Goal: Transaction & Acquisition: Book appointment/travel/reservation

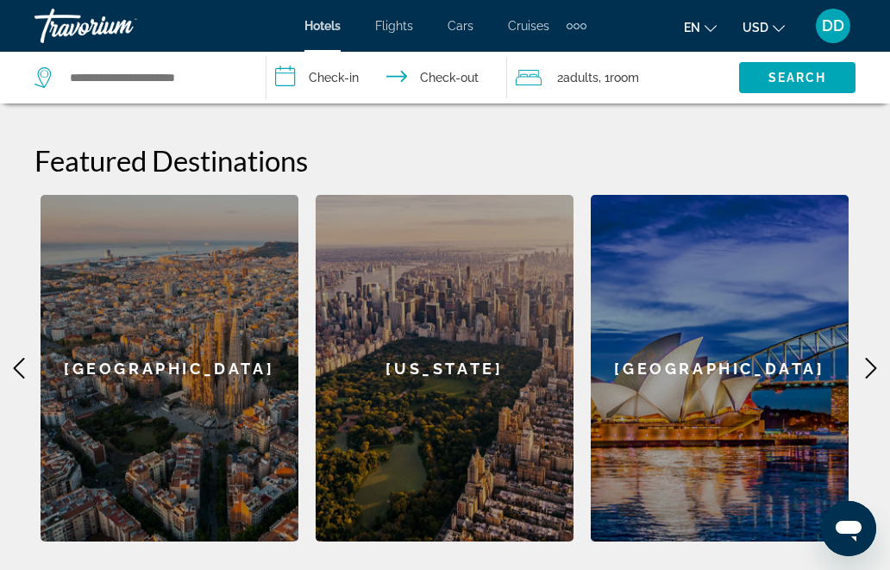
scroll to position [641, 0]
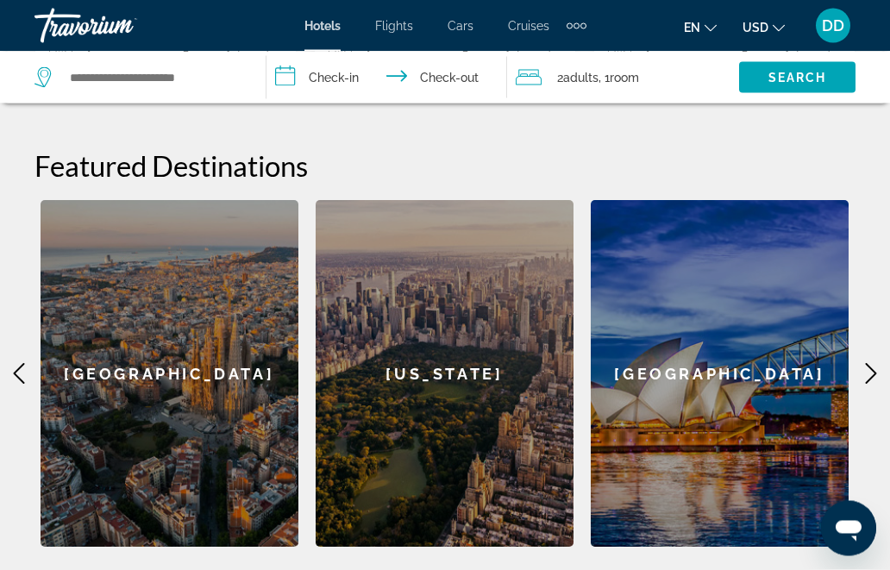
click at [866, 364] on icon "Main content" at bounding box center [870, 374] width 21 height 21
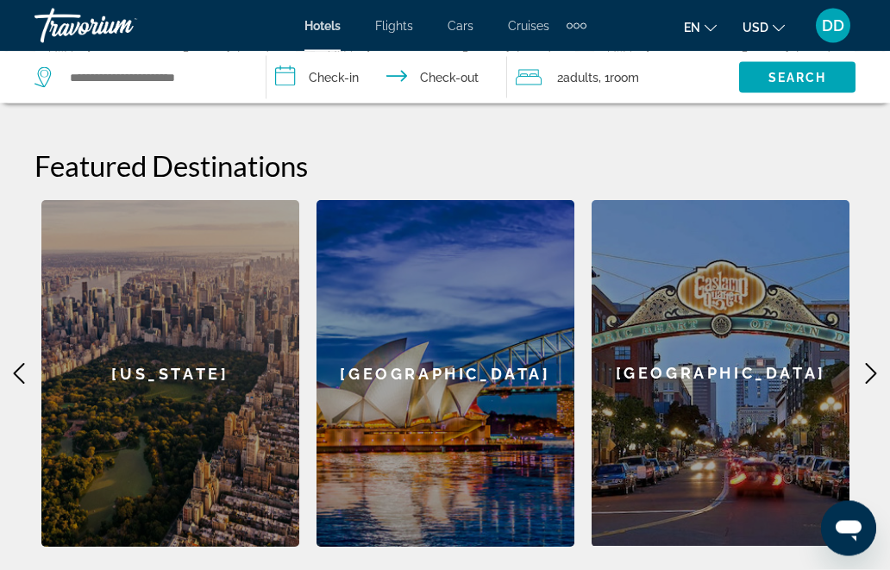
click at [870, 364] on icon "Main content" at bounding box center [870, 374] width 21 height 21
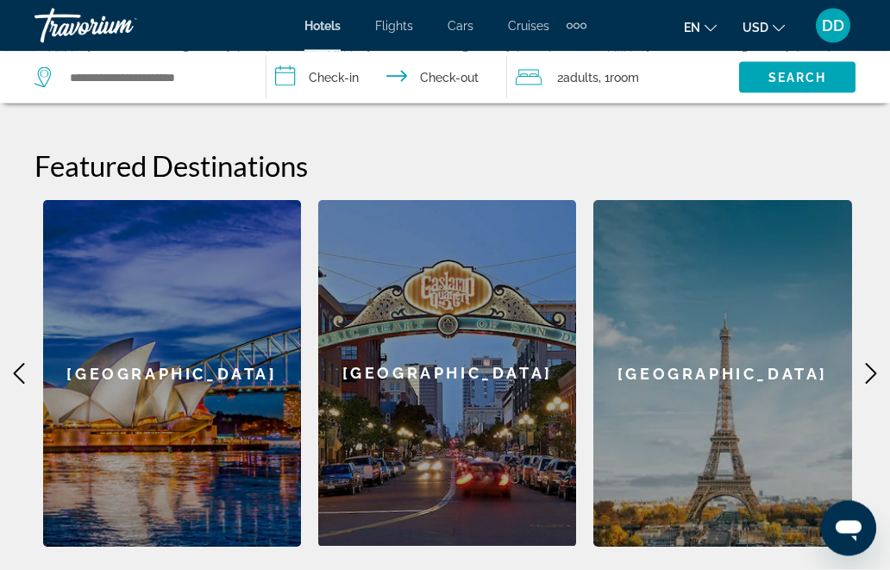
click at [872, 364] on icon "Main content" at bounding box center [870, 374] width 21 height 21
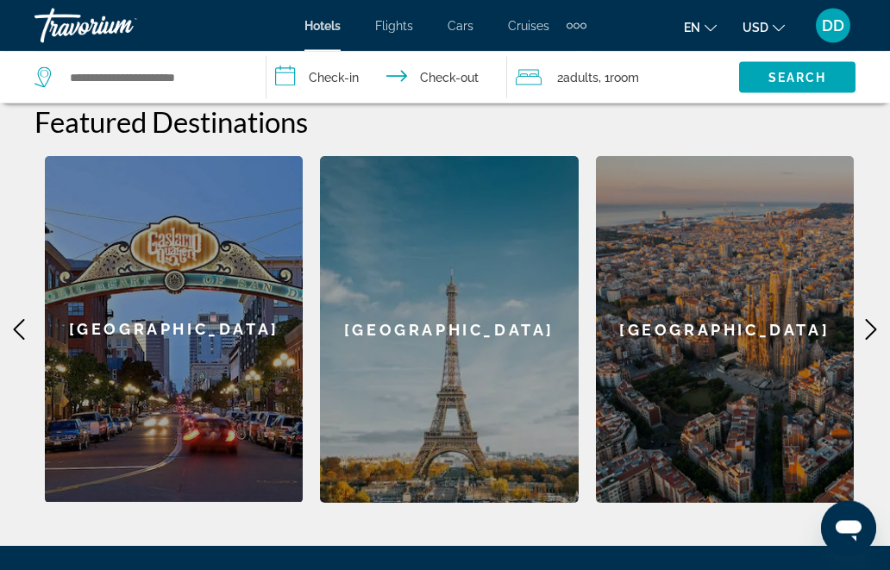
scroll to position [687, 0]
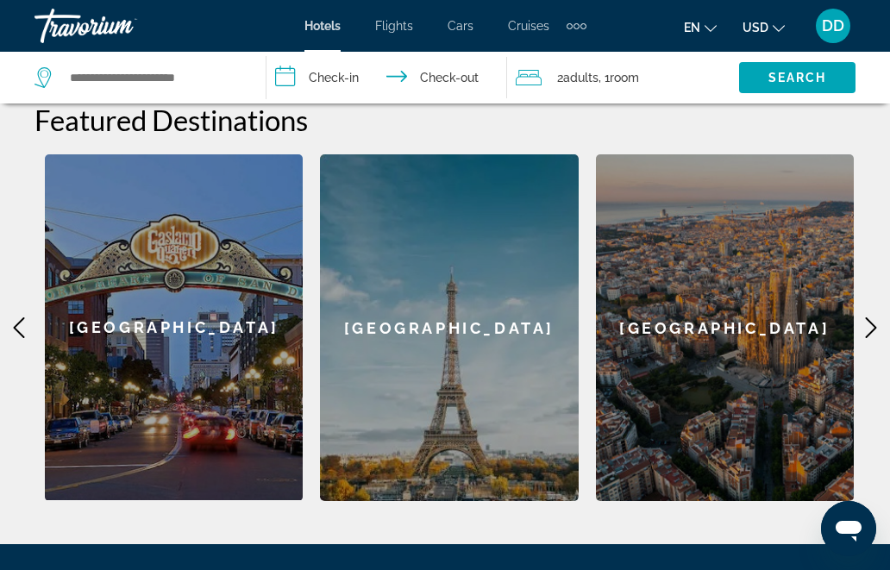
click at [874, 317] on icon "Main content" at bounding box center [870, 327] width 21 height 21
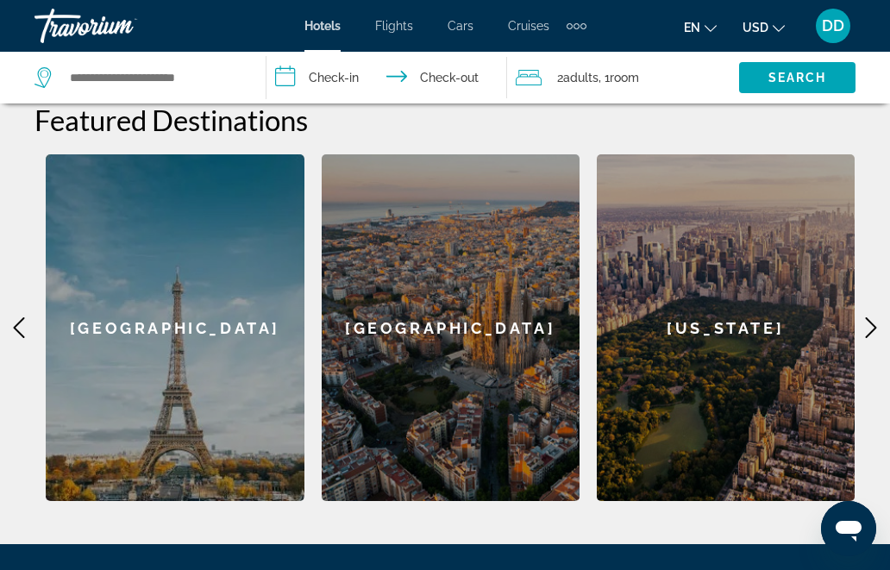
click at [873, 317] on icon "Main content" at bounding box center [870, 327] width 21 height 21
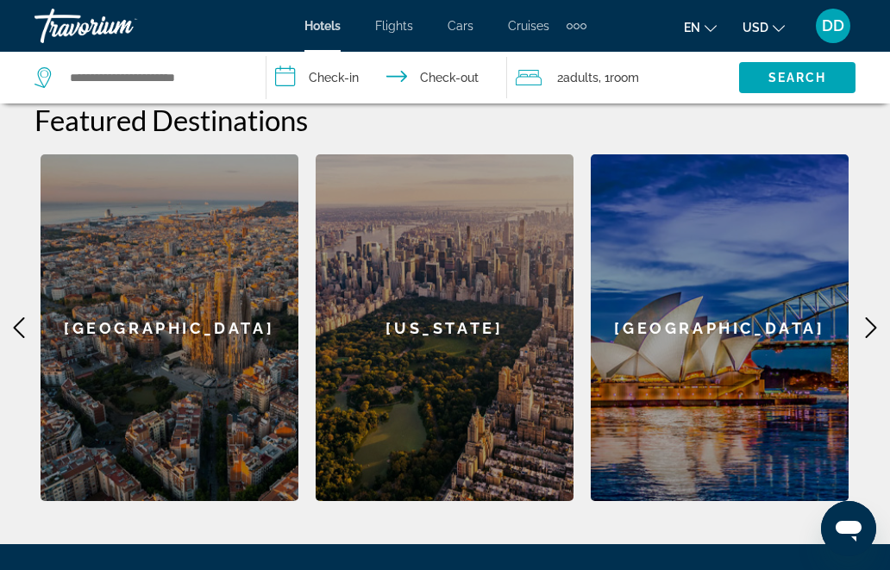
click at [872, 317] on icon "Main content" at bounding box center [870, 327] width 21 height 21
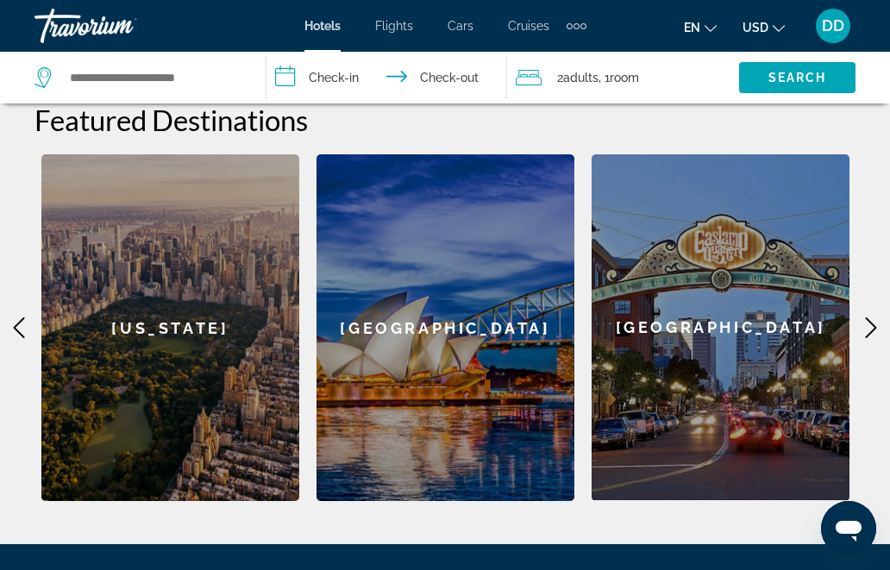
click at [872, 317] on icon "Main content" at bounding box center [871, 327] width 11 height 21
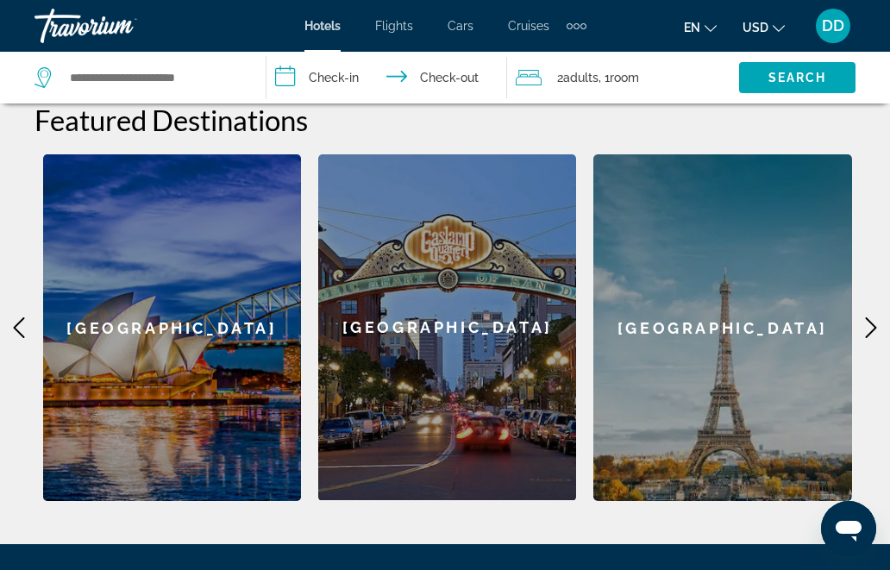
click at [872, 317] on icon "Main content" at bounding box center [870, 327] width 21 height 21
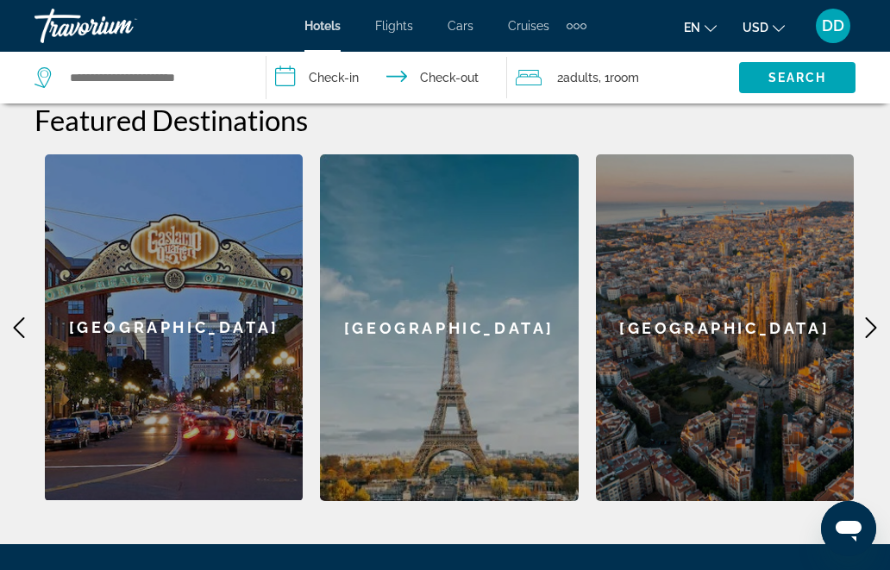
click at [870, 317] on icon "Main content" at bounding box center [870, 327] width 21 height 21
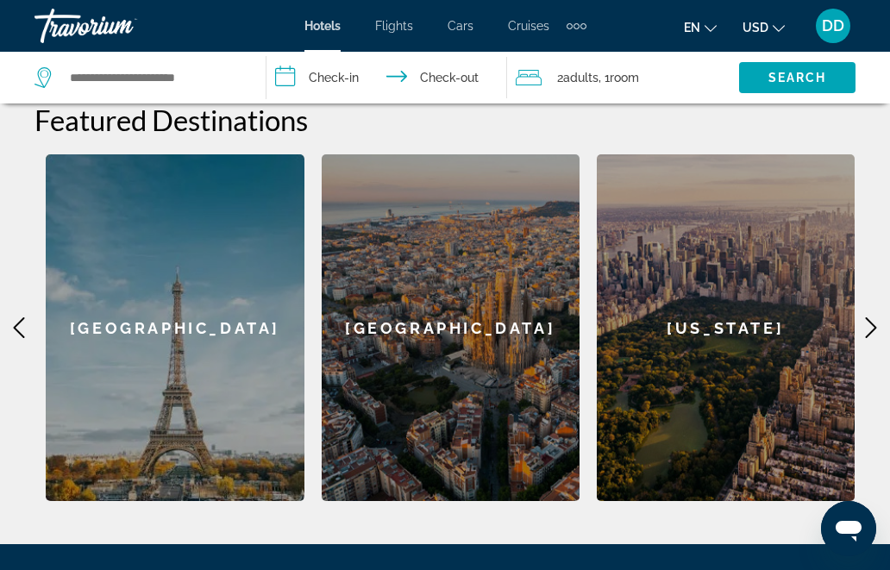
click at [871, 317] on icon "Main content" at bounding box center [870, 327] width 21 height 21
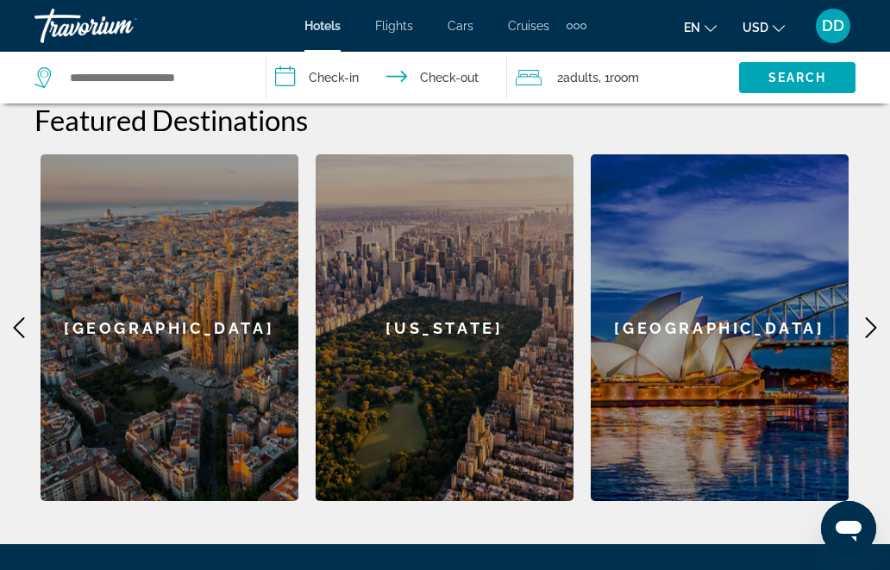
click at [871, 317] on icon "Main content" at bounding box center [870, 327] width 21 height 21
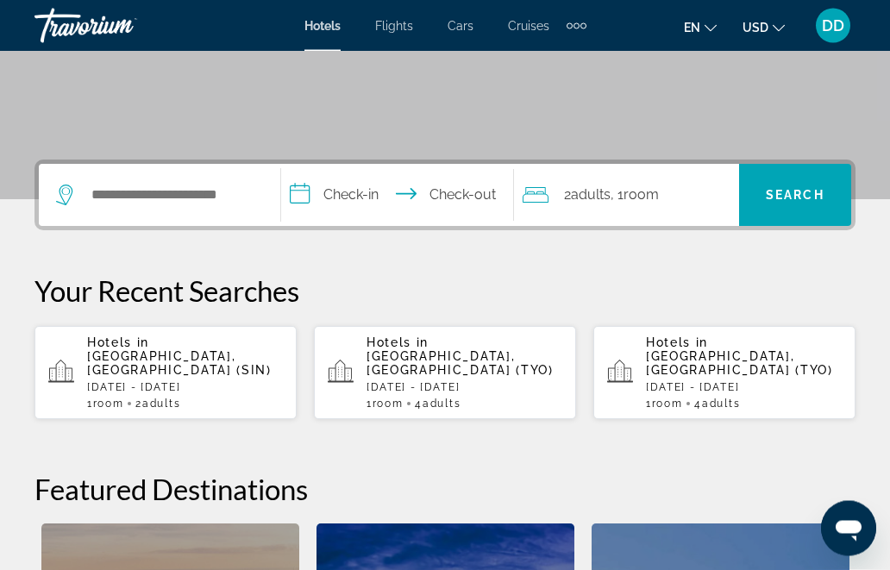
scroll to position [296, 0]
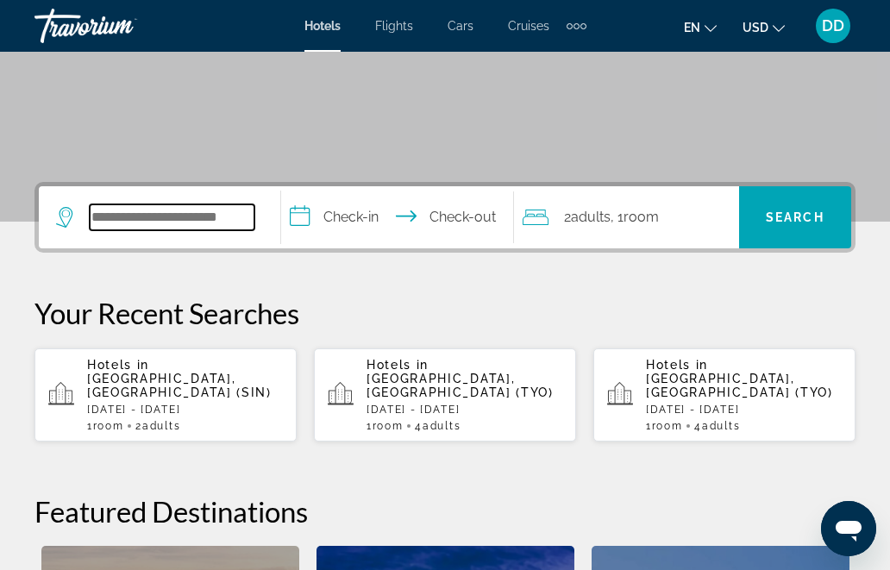
click at [166, 208] on input "Search widget" at bounding box center [172, 217] width 165 height 26
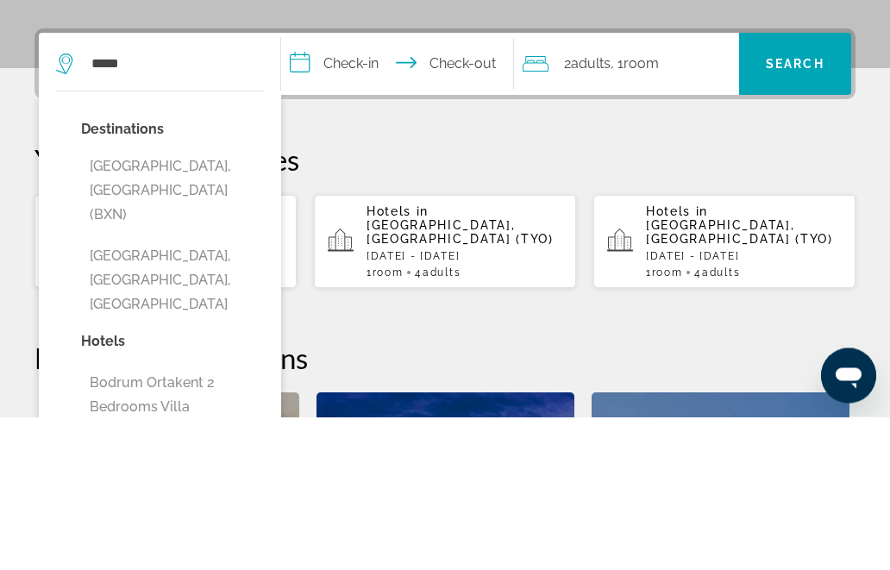
click at [200, 303] on button "[GEOGRAPHIC_DATA], [GEOGRAPHIC_DATA] (BXN)" at bounding box center [172, 343] width 183 height 81
type input "**********"
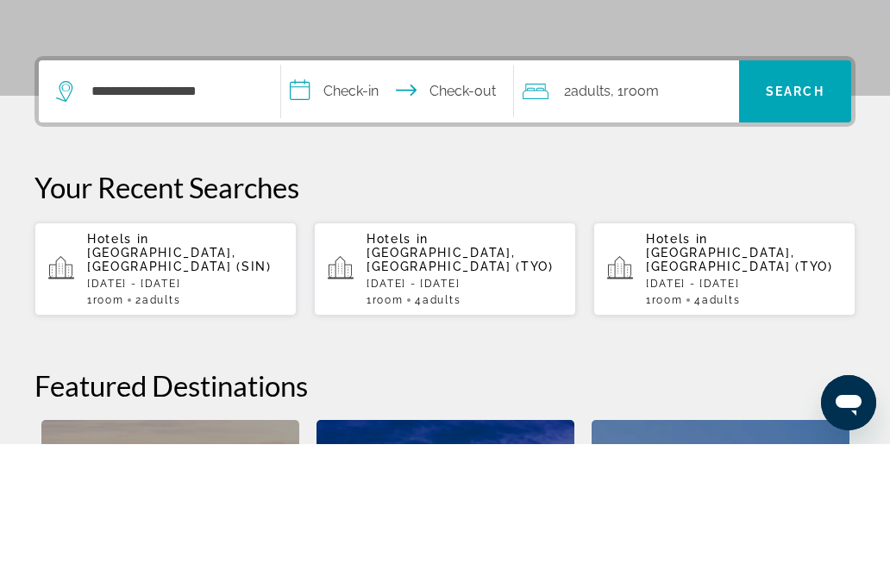
click at [802, 210] on span "Search" at bounding box center [795, 217] width 59 height 14
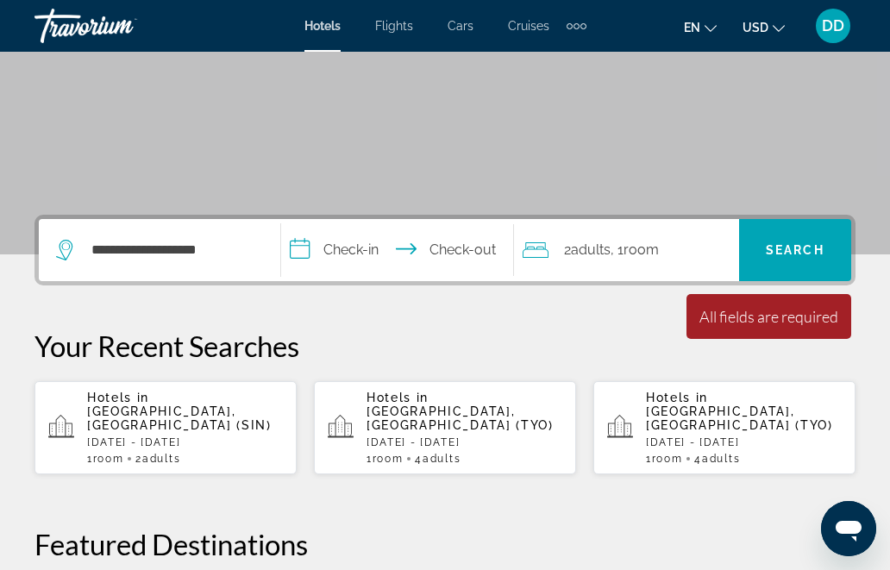
scroll to position [261, 0]
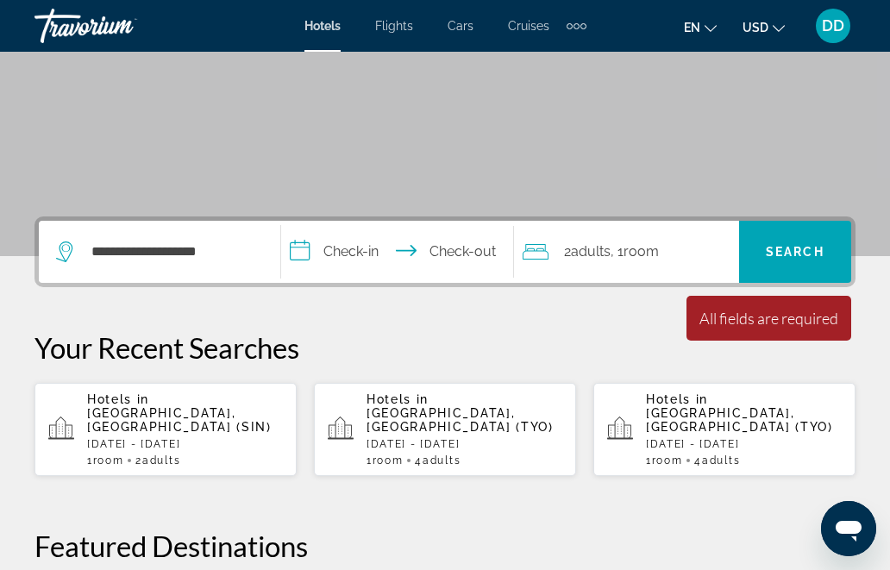
click at [710, 29] on icon "Change language" at bounding box center [710, 28] width 12 height 7
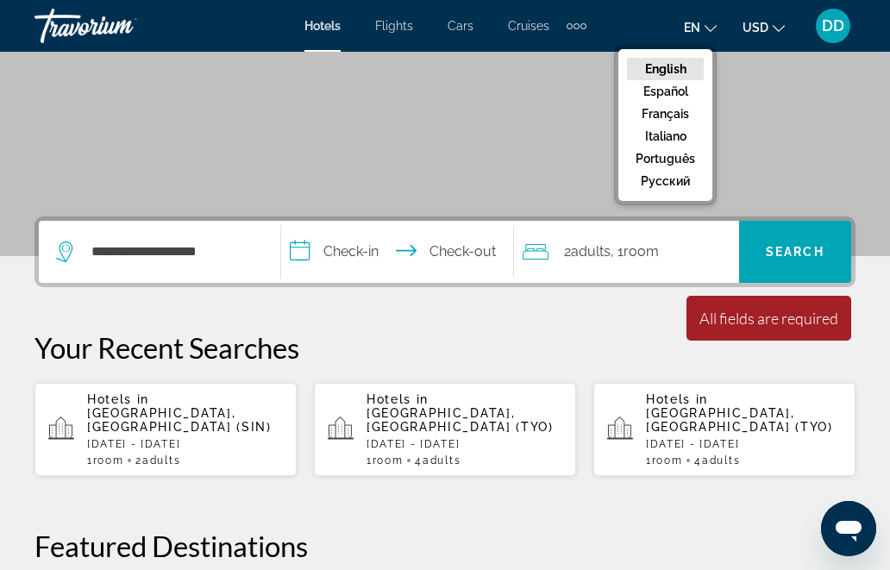
click at [669, 185] on button "русский" at bounding box center [665, 181] width 77 height 22
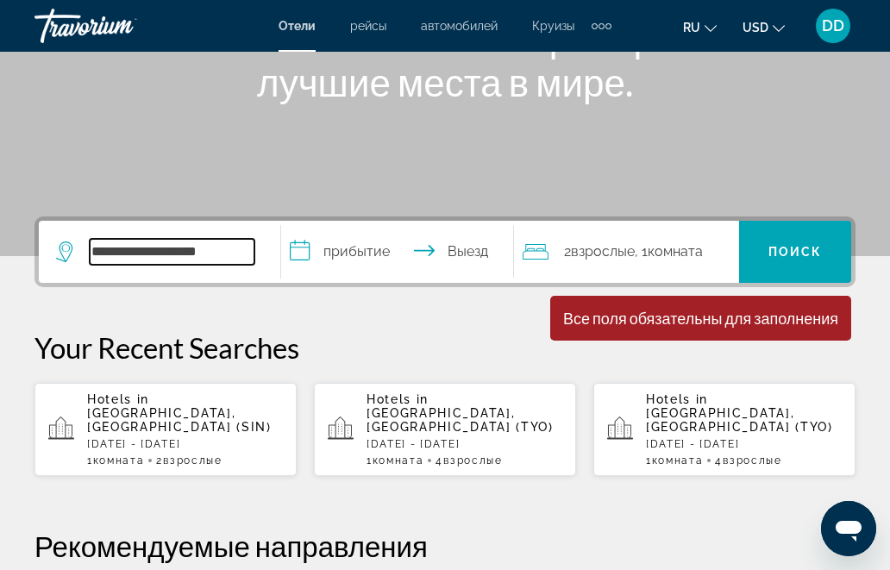
click at [133, 245] on input "**********" at bounding box center [172, 252] width 165 height 26
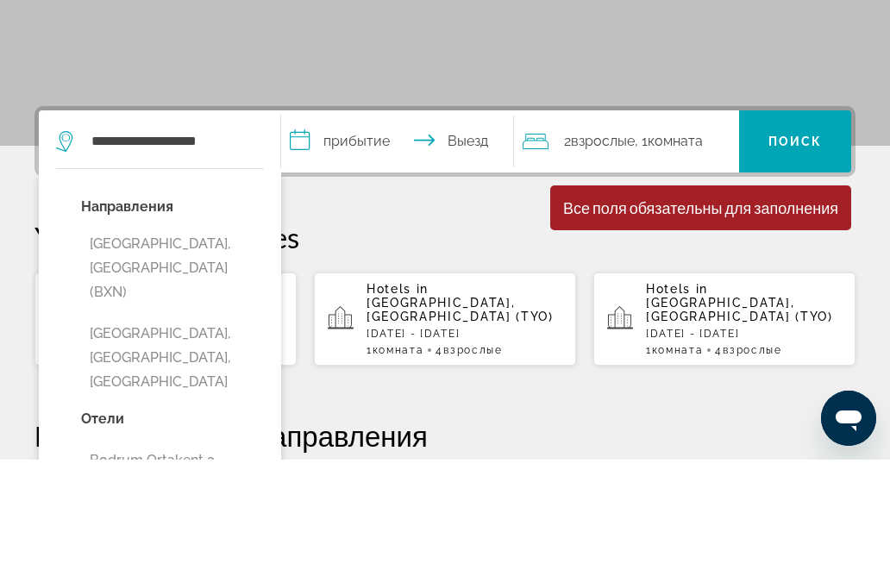
click at [436, 221] on input "**********" at bounding box center [401, 254] width 241 height 67
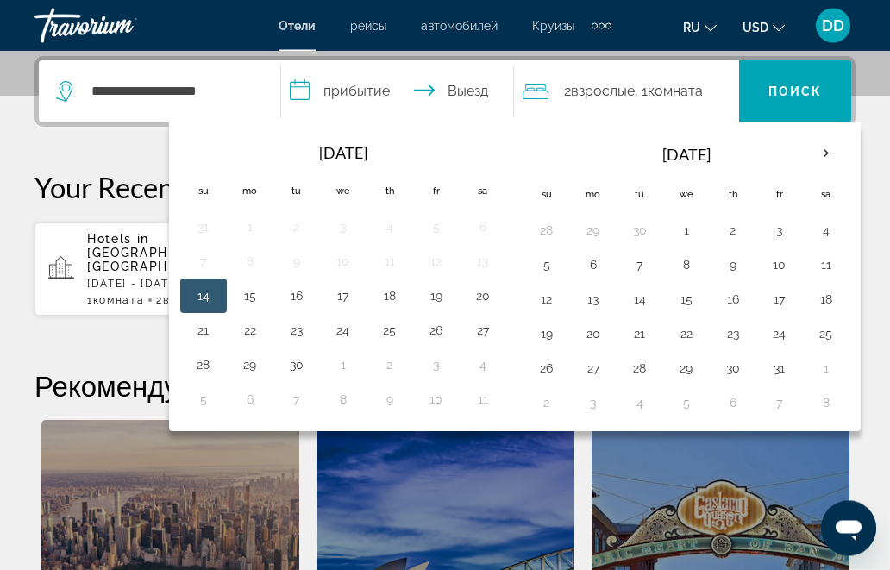
scroll to position [422, 0]
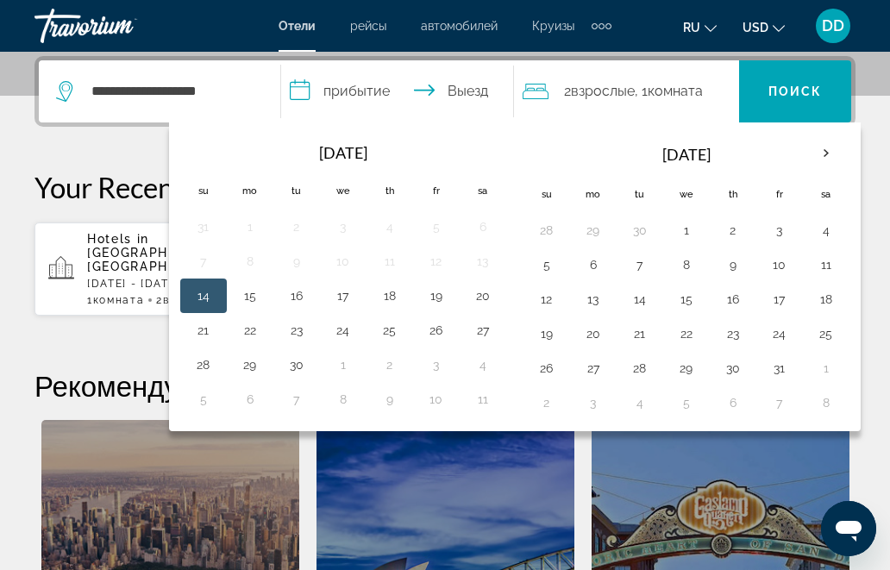
click at [838, 153] on th "Next month" at bounding box center [826, 153] width 47 height 38
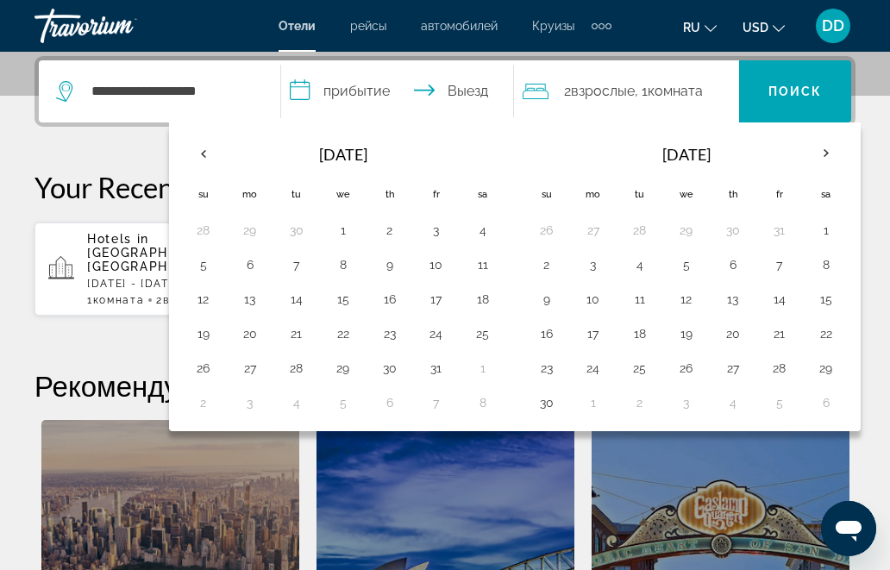
click at [832, 149] on th "Next month" at bounding box center [826, 153] width 47 height 38
click at [845, 150] on th "Next month" at bounding box center [826, 153] width 47 height 38
click at [555, 266] on button "4" at bounding box center [547, 265] width 28 height 24
click at [786, 263] on button "9" at bounding box center [780, 265] width 28 height 24
type input "**********"
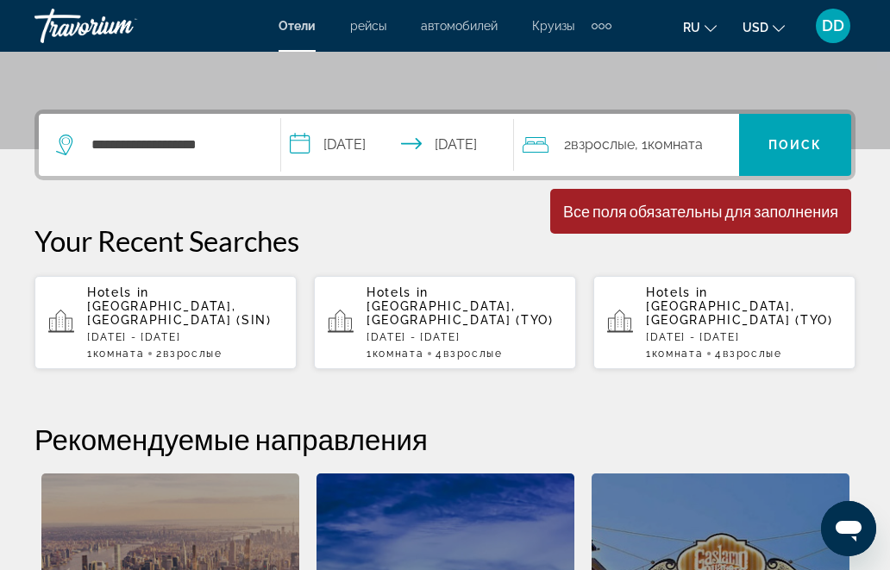
scroll to position [366, 0]
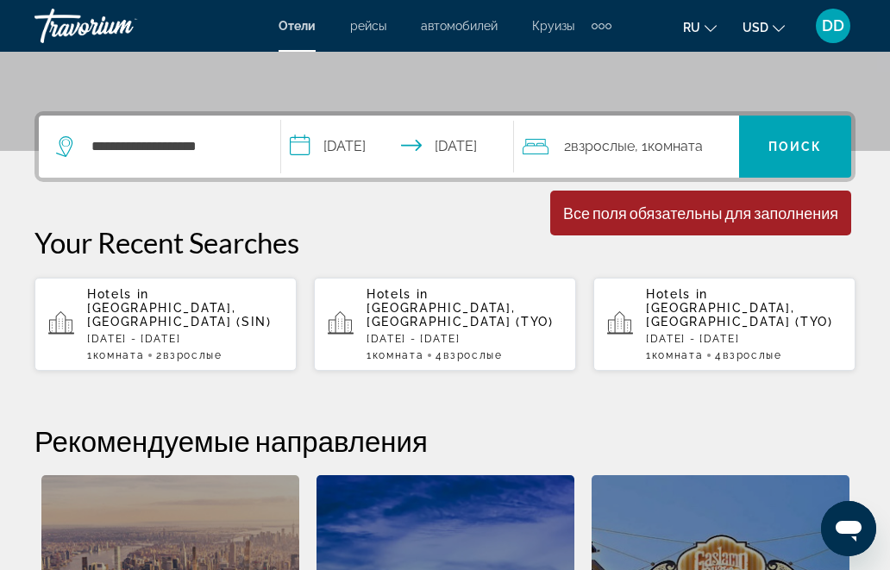
click at [808, 141] on span "Поиск" at bounding box center [795, 147] width 54 height 14
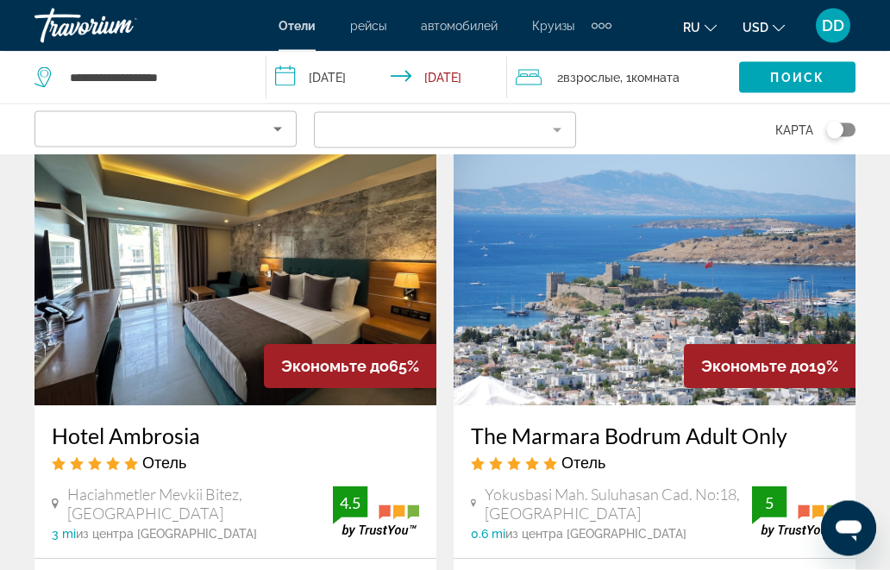
scroll to position [86, 0]
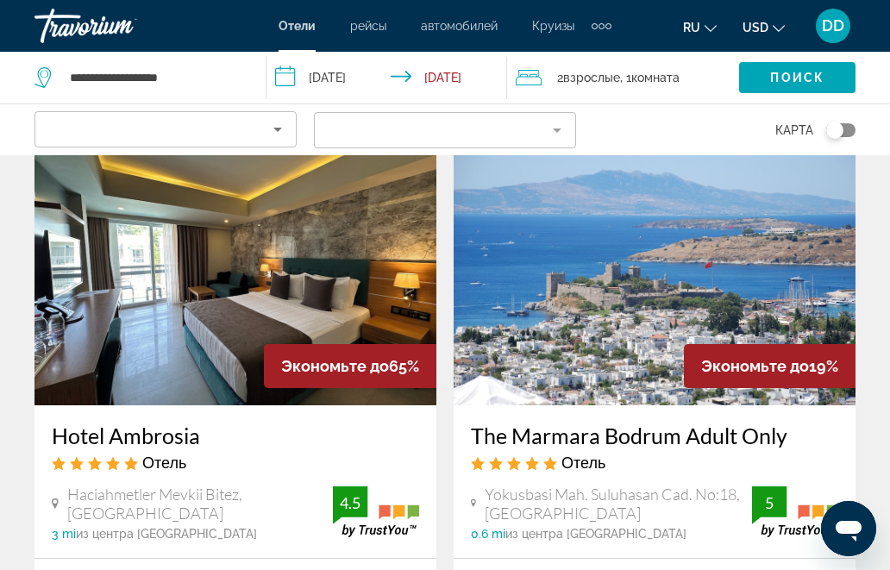
click at [272, 278] on img "Main content" at bounding box center [235, 267] width 402 height 276
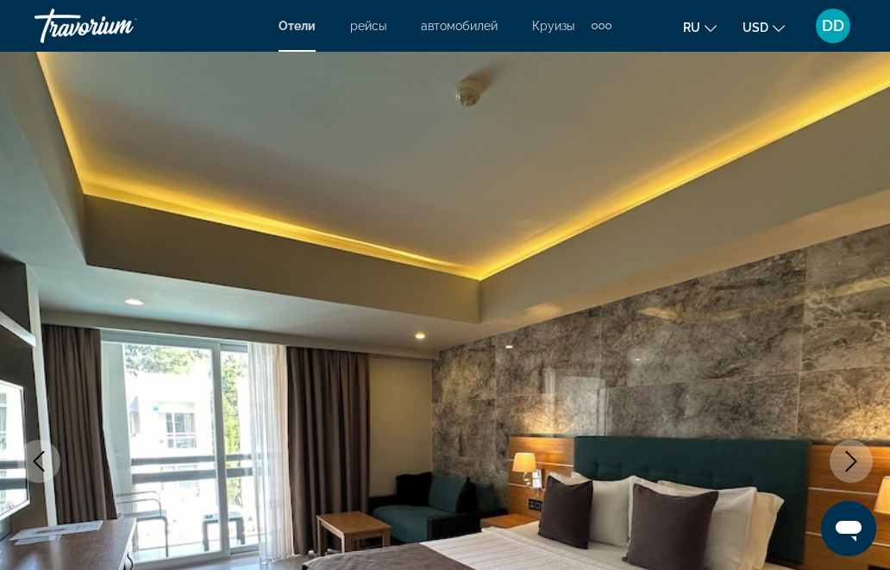
click at [848, 462] on icon "Next image" at bounding box center [851, 461] width 21 height 21
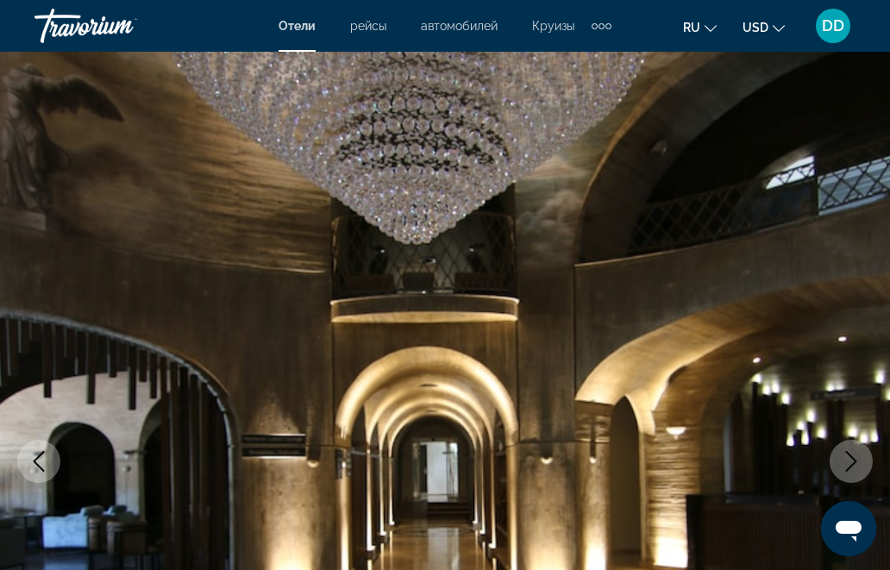
click at [847, 460] on icon "Next image" at bounding box center [851, 461] width 21 height 21
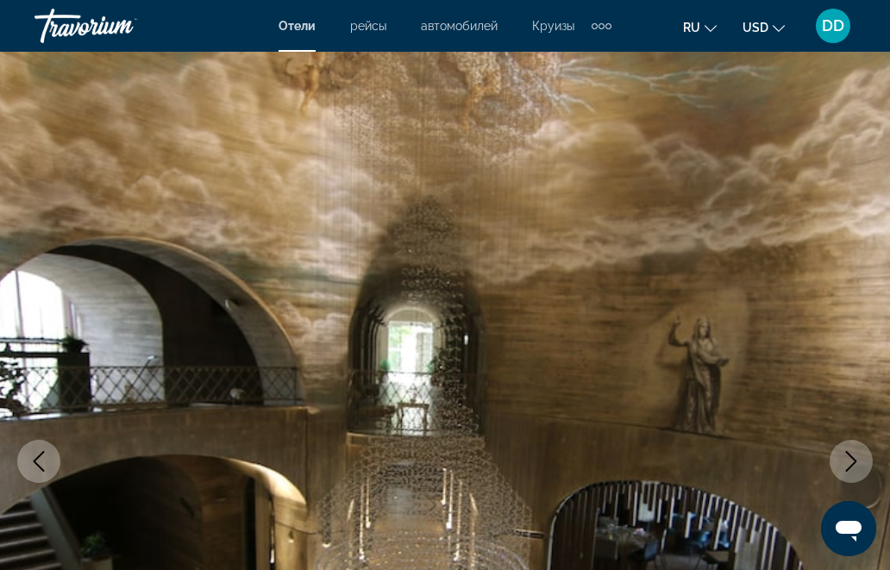
click at [854, 461] on icon "Next image" at bounding box center [851, 461] width 21 height 21
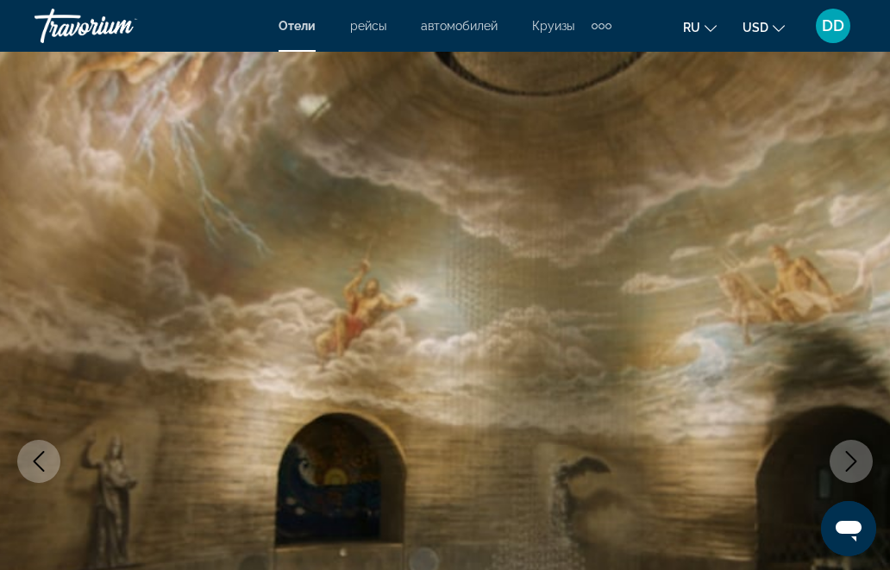
click at [855, 468] on icon "Next image" at bounding box center [851, 461] width 21 height 21
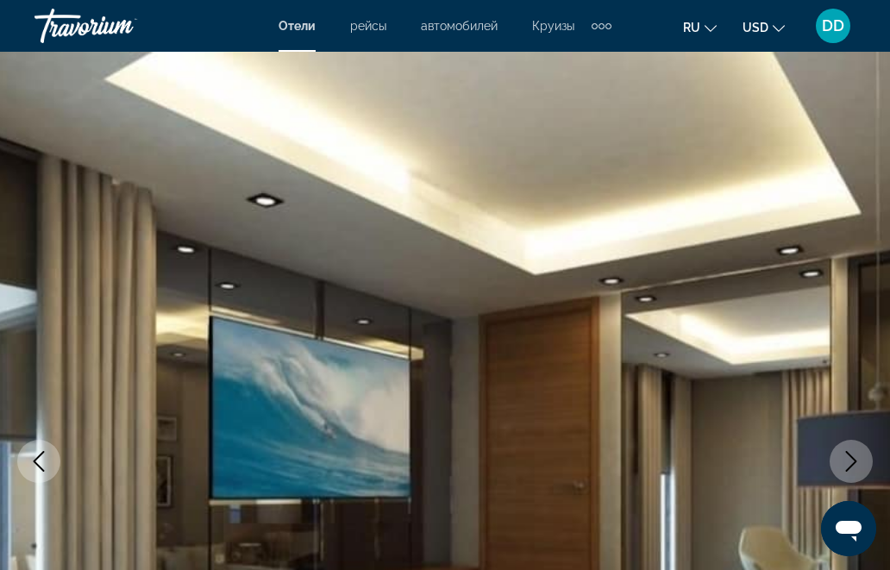
click at [850, 460] on icon "Next image" at bounding box center [851, 461] width 21 height 21
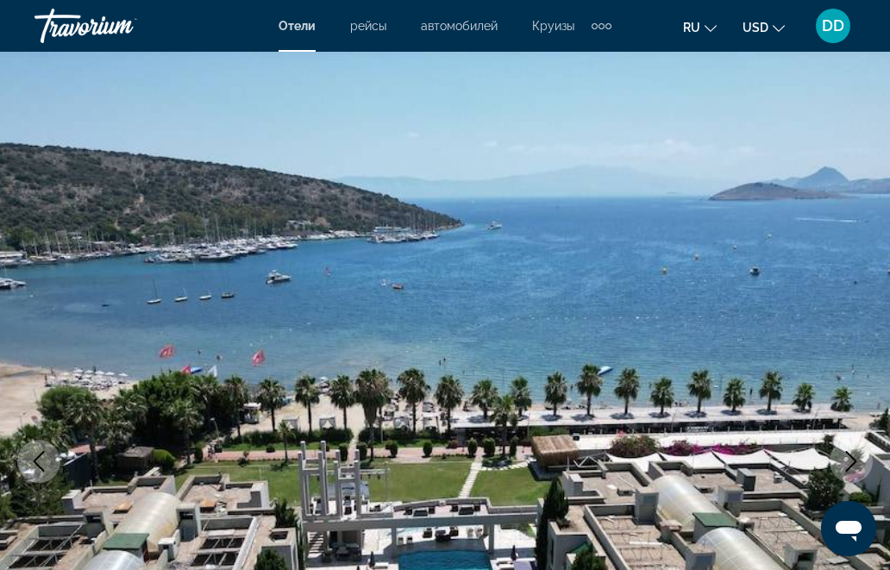
click at [847, 463] on icon "Next image" at bounding box center [851, 461] width 21 height 21
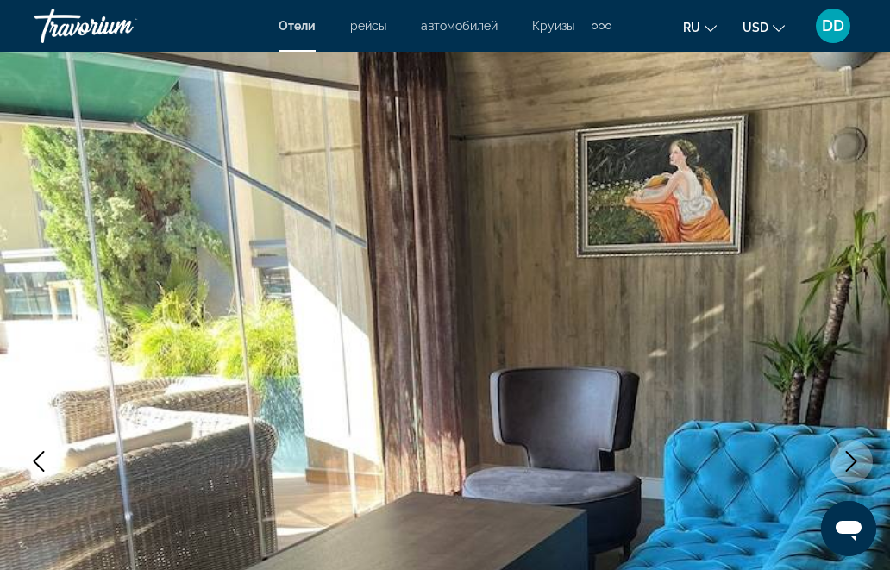
click at [852, 462] on icon "Next image" at bounding box center [851, 461] width 21 height 21
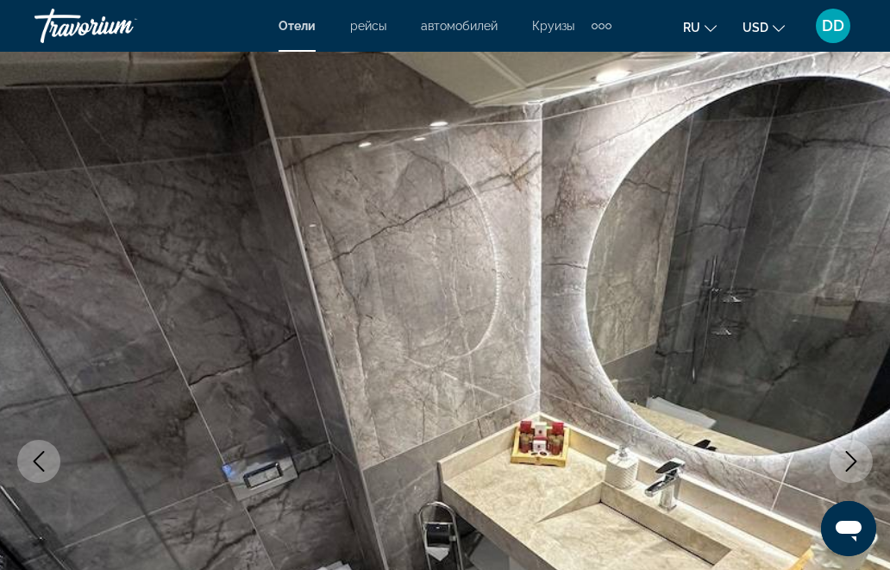
click at [855, 470] on icon "Next image" at bounding box center [851, 461] width 21 height 21
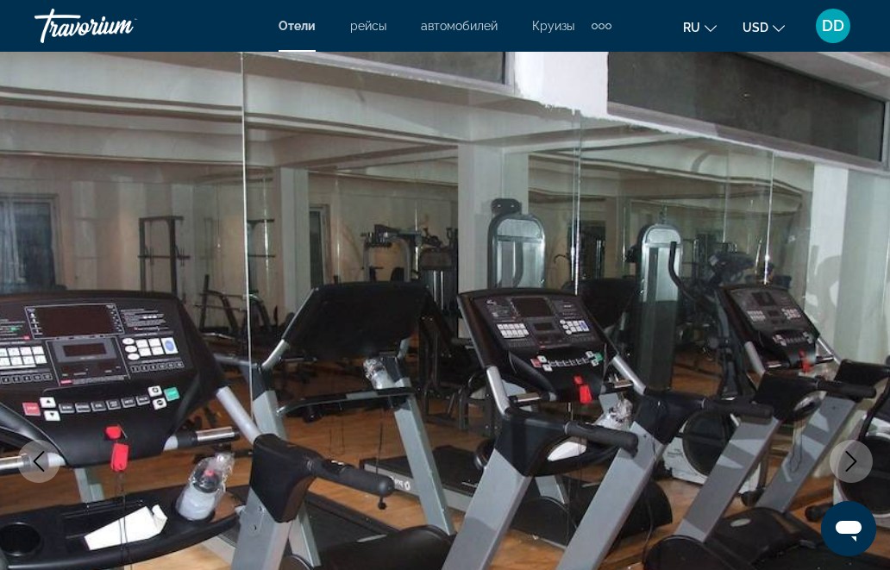
click at [853, 460] on icon "Next image" at bounding box center [851, 461] width 21 height 21
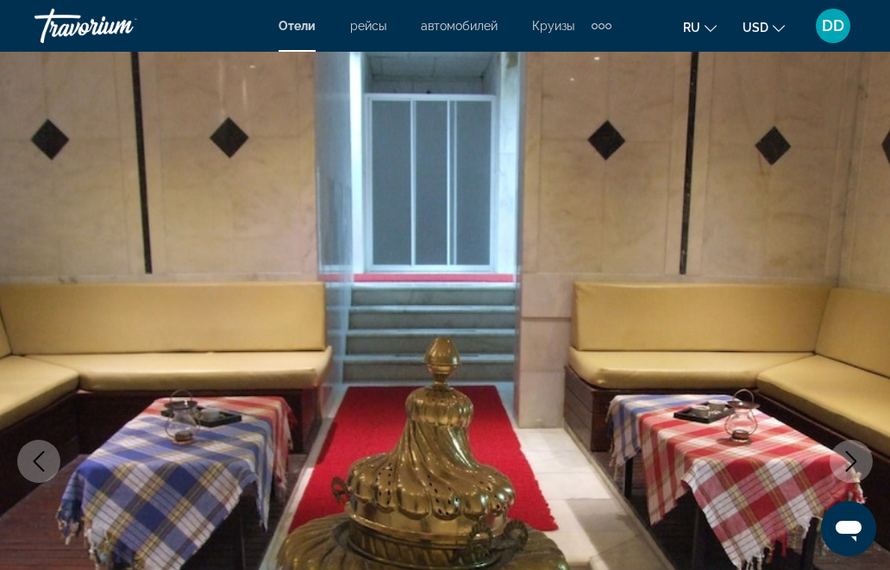
click at [854, 462] on icon "Next image" at bounding box center [851, 461] width 21 height 21
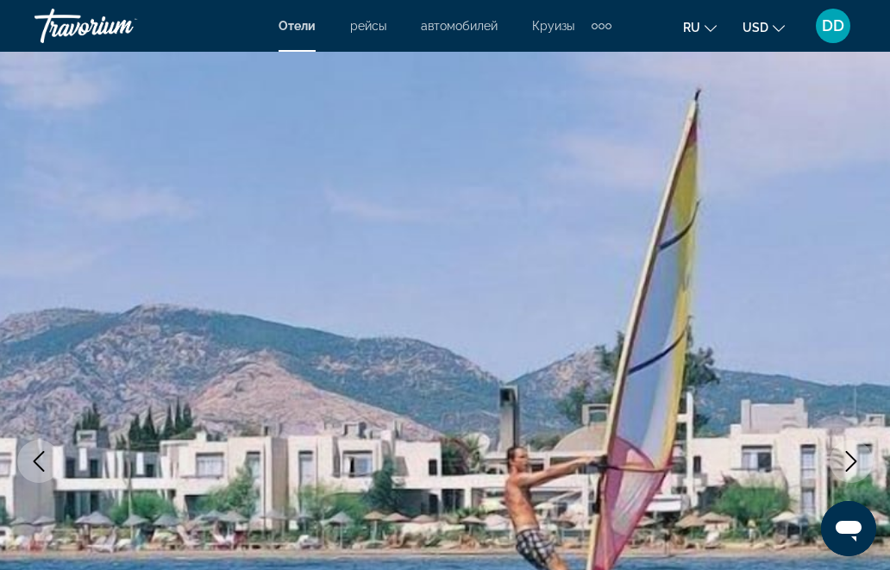
click at [851, 452] on icon "Next image" at bounding box center [851, 461] width 21 height 21
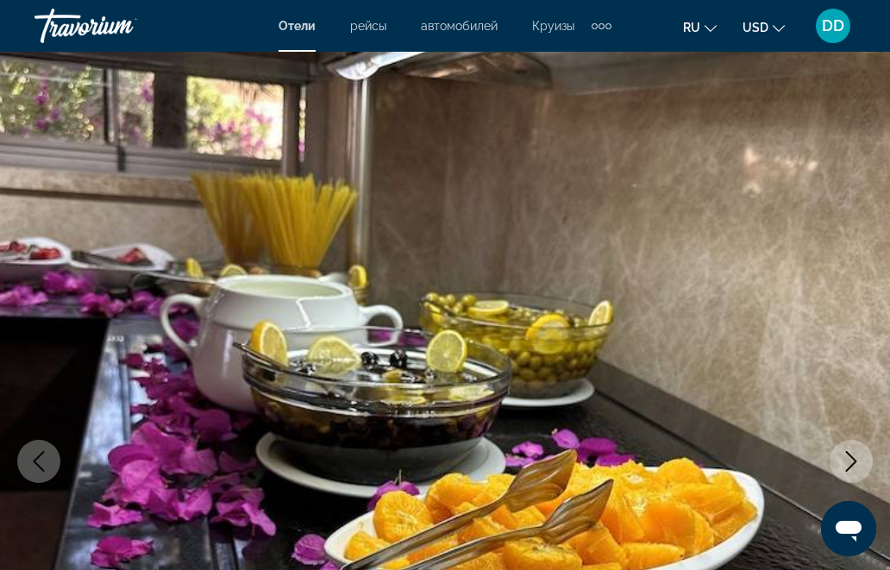
click at [847, 462] on icon "Next image" at bounding box center [851, 461] width 21 height 21
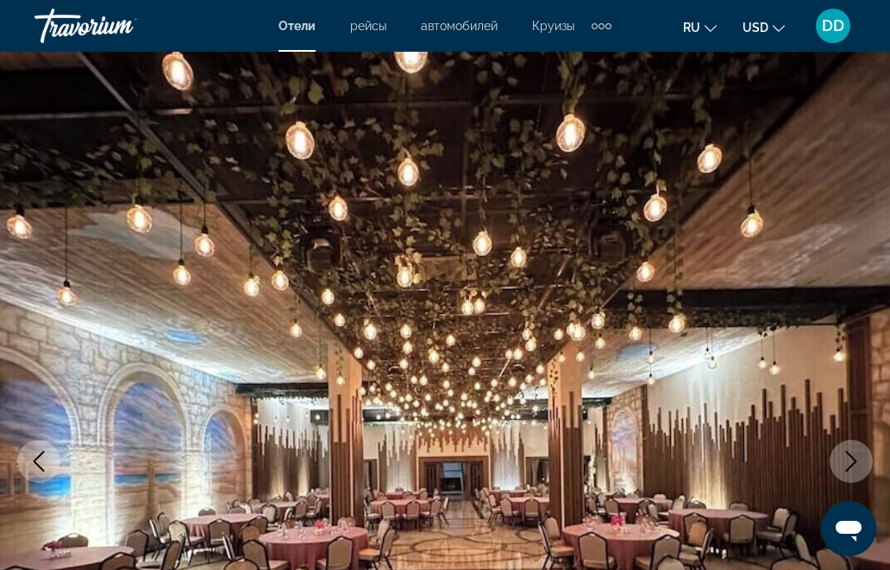
click at [854, 460] on icon "Next image" at bounding box center [851, 461] width 11 height 21
